Goal: Task Accomplishment & Management: Complete application form

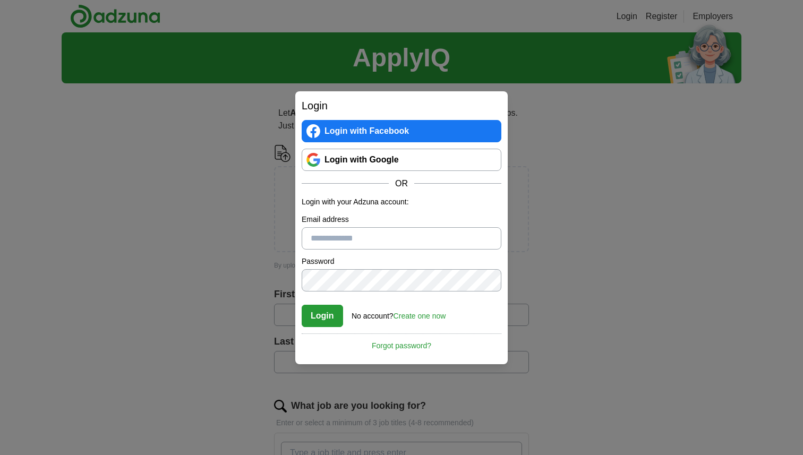
click at [335, 162] on link "Login with Google" at bounding box center [402, 160] width 200 height 22
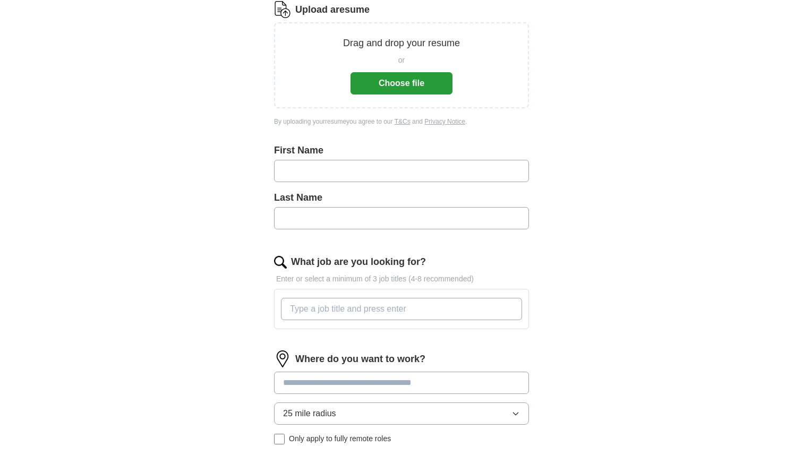
scroll to position [154, 0]
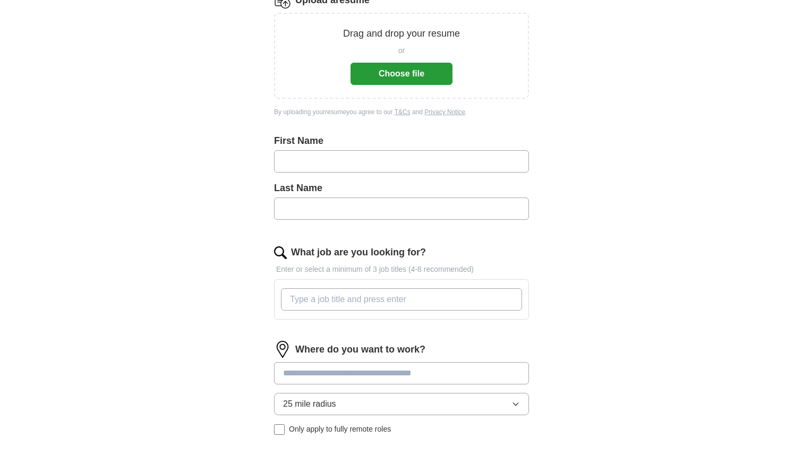
click at [456, 301] on input "What job are you looking for?" at bounding box center [401, 299] width 241 height 22
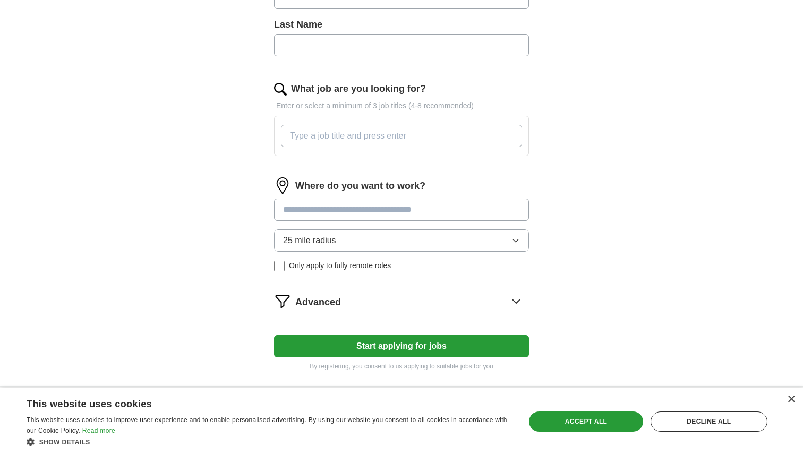
scroll to position [347, 0]
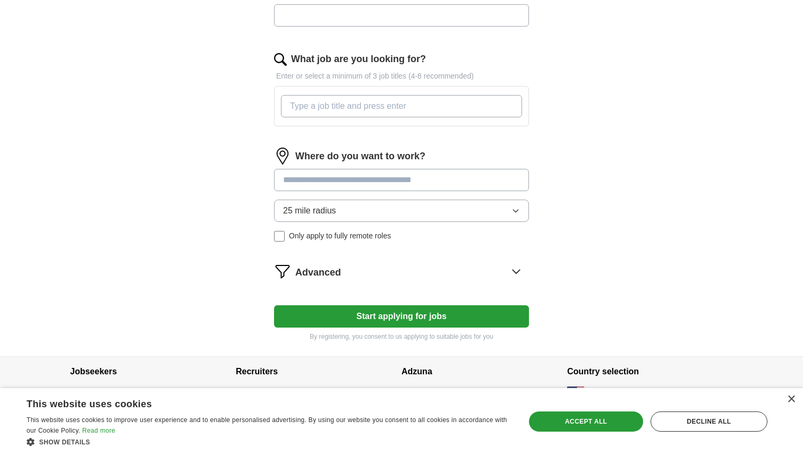
click at [792, 394] on div "× This website uses cookies This website uses cookies to improve user experienc…" at bounding box center [401, 421] width 803 height 67
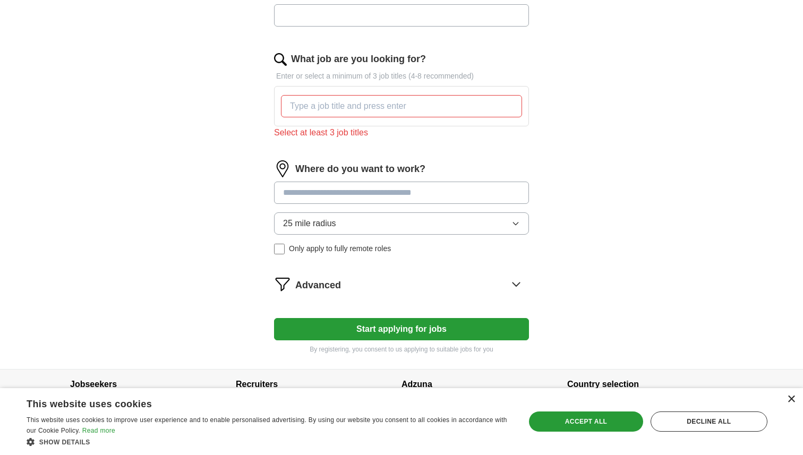
click at [792, 400] on div "×" at bounding box center [791, 400] width 8 height 8
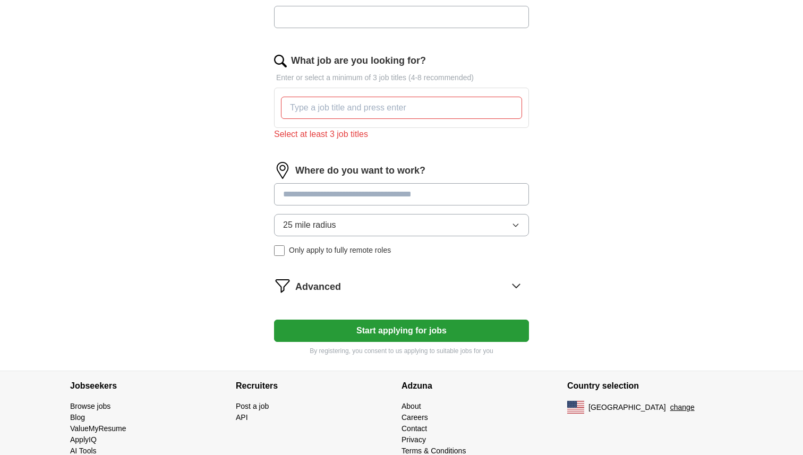
scroll to position [368, 0]
